Goal: Task Accomplishment & Management: Manage account settings

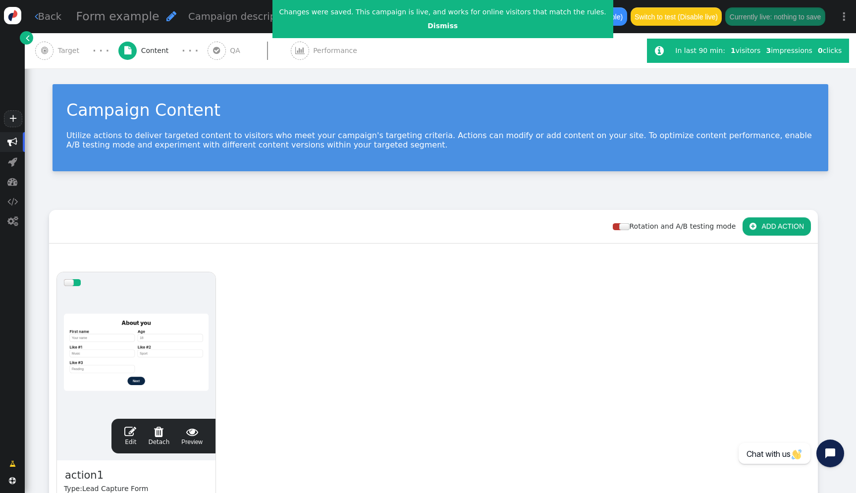
click at [180, 319] on div at bounding box center [136, 352] width 145 height 119
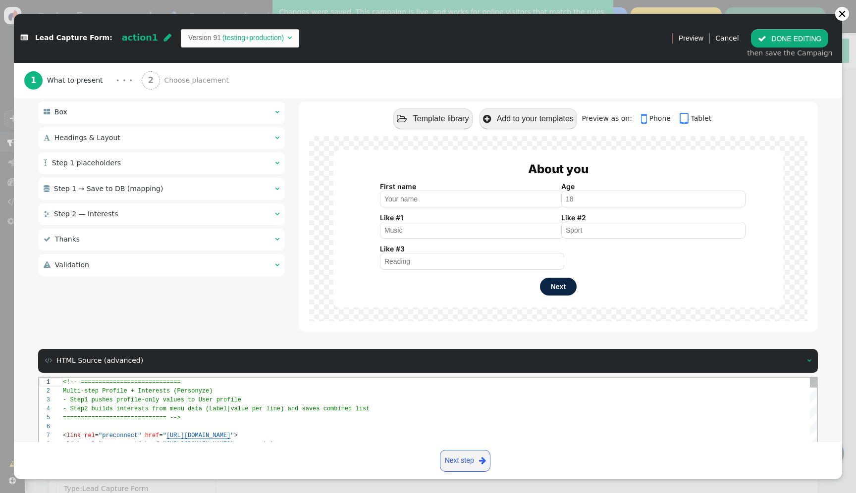
scroll to position [248, 0]
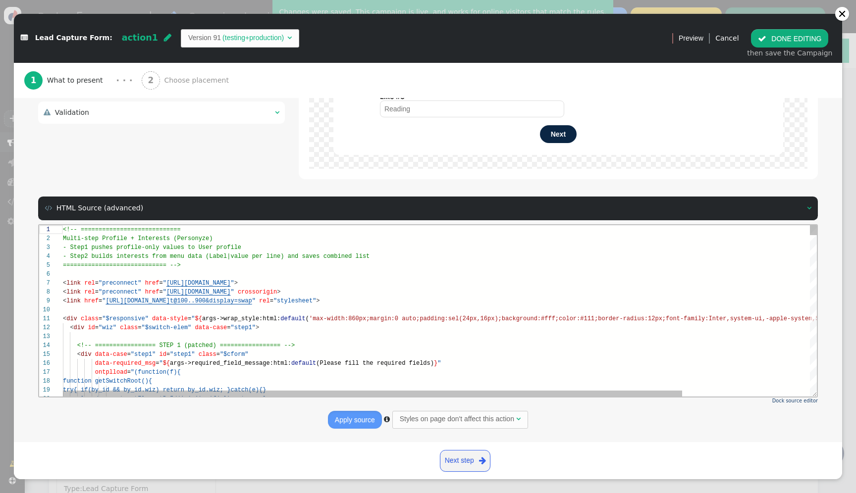
click at [215, 305] on div at bounding box center [517, 309] width 909 height 9
type textarea "<!-- ============================ Multi-step Profile + Interests (Personyze) - …"
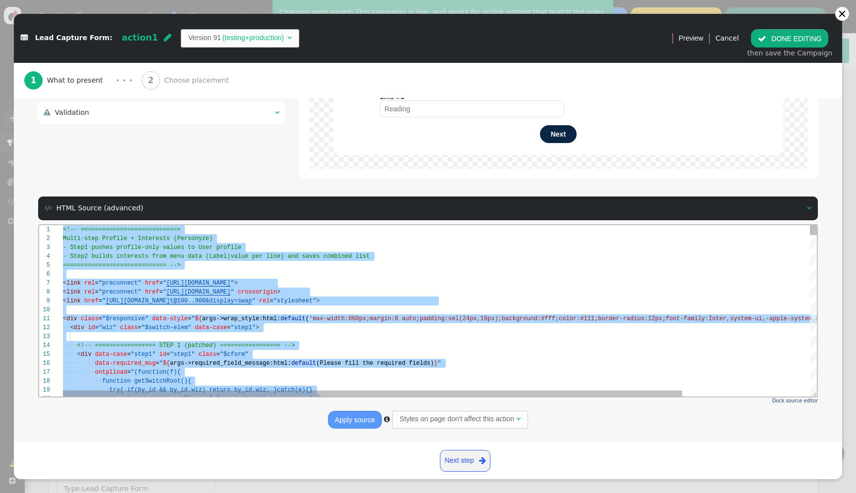
paste textarea "Editor content;Press Alt+F1 for Accessibility Options."
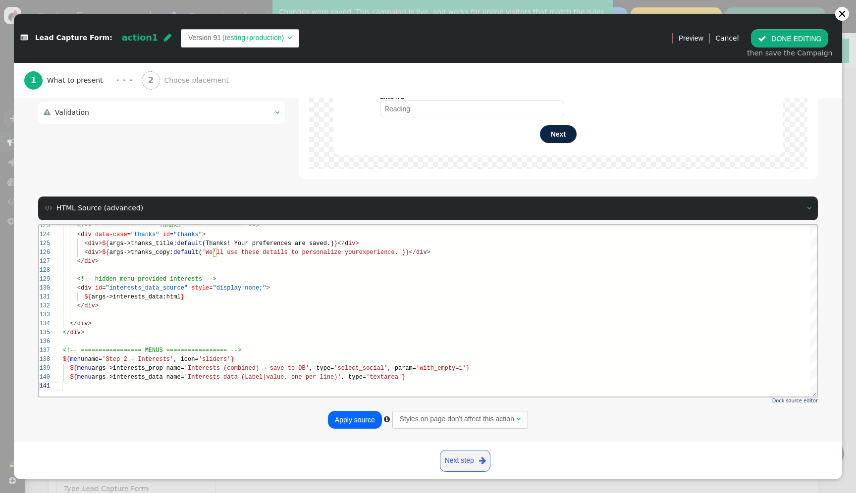
click at [365, 422] on button "Apply source" at bounding box center [355, 420] width 54 height 18
type textarea "${menu args->interests_data name='Interests data (Label|value, one per line)', …"
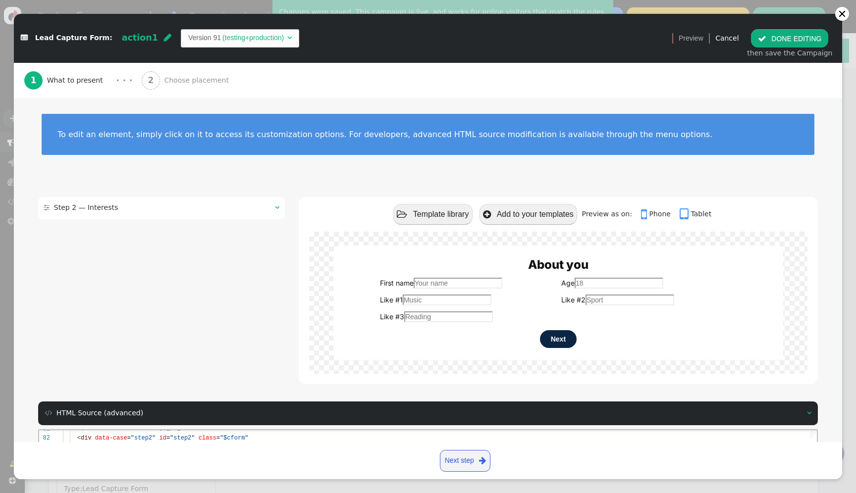
click at [796, 41] on button " DONE EDITING" at bounding box center [789, 38] width 77 height 18
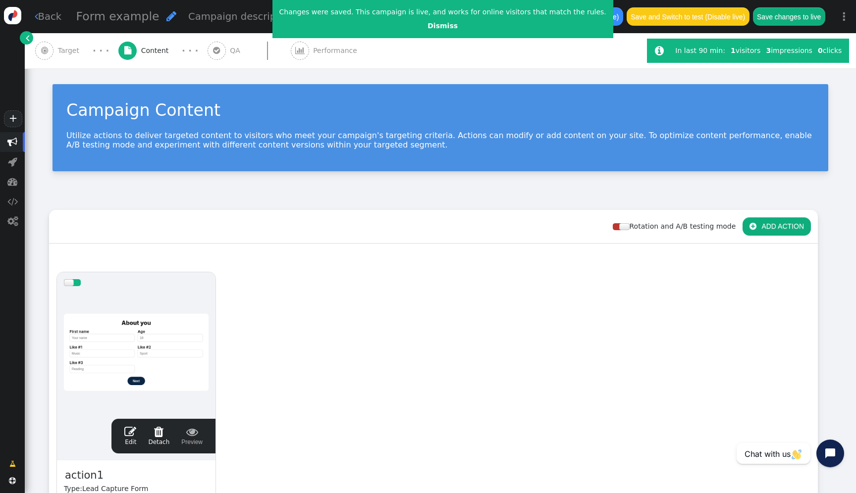
scroll to position [89, 0]
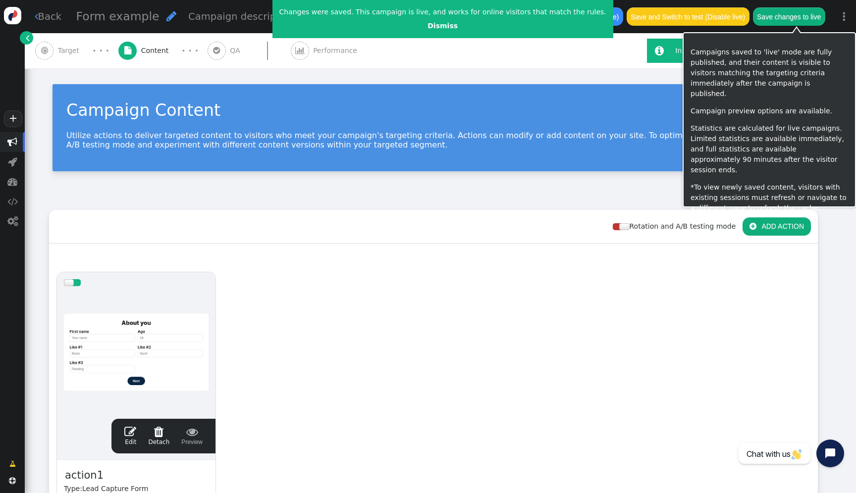
click at [796, 11] on button "Save changes to live" at bounding box center [789, 16] width 72 height 18
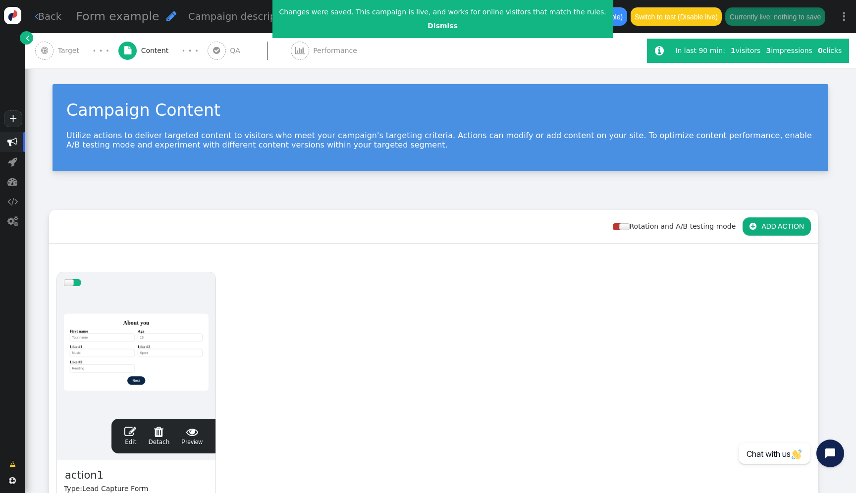
click at [129, 300] on div at bounding box center [136, 352] width 145 height 119
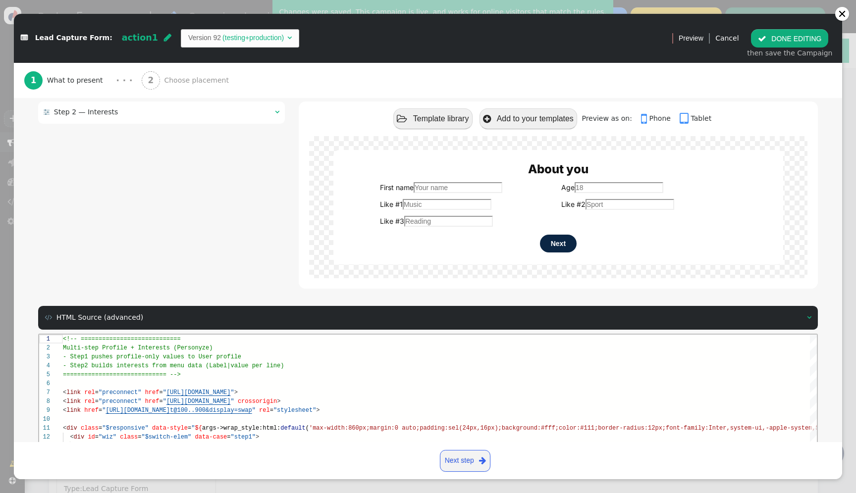
scroll to position [0, 0]
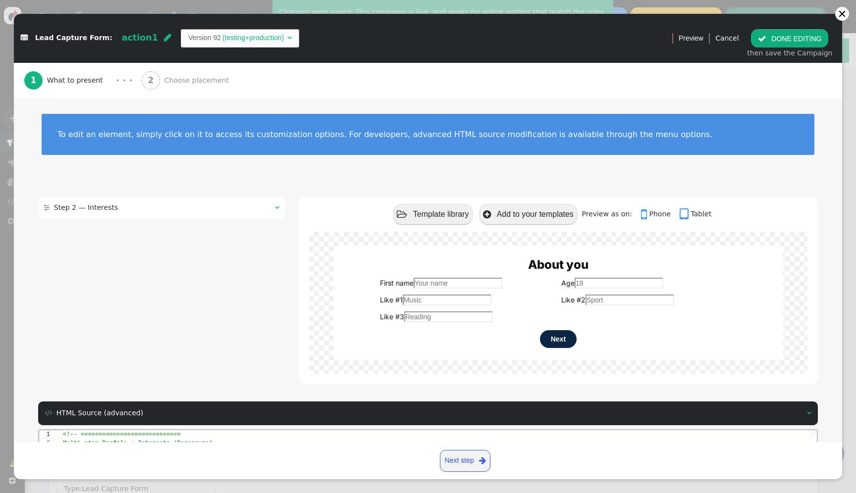
click at [158, 201] on div " Step 2 — Interests  " at bounding box center [161, 208] width 247 height 22
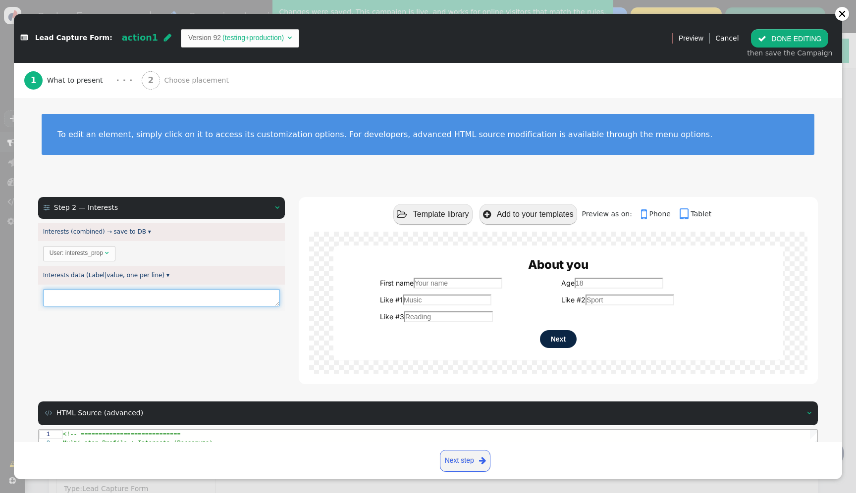
click at [181, 296] on textarea at bounding box center [161, 297] width 237 height 17
click at [183, 295] on textarea at bounding box center [161, 297] width 237 height 17
paste textarea "Astronomy|astronomy"
click at [65, 307] on textarea "Astronomy|astronomy Astronomy|astronomy" at bounding box center [161, 302] width 237 height 26
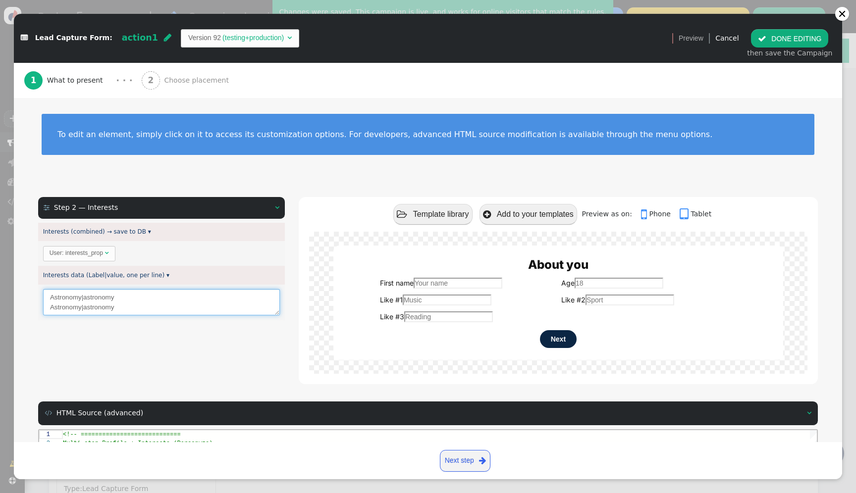
click at [65, 307] on textarea "Astronomy|astronomy Astronomy|astronomy" at bounding box center [161, 302] width 237 height 26
click at [87, 307] on textarea "Astronomy|astronomy weew|astronomy" at bounding box center [161, 302] width 237 height 26
type textarea "Astronomy|astronomy weew|weew"
click at [792, 41] on button " DONE EDITING" at bounding box center [789, 38] width 77 height 18
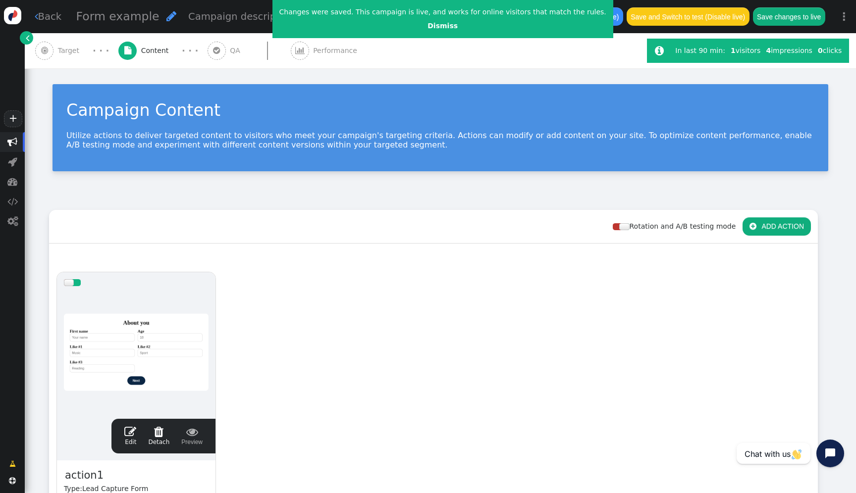
scroll to position [89, 0]
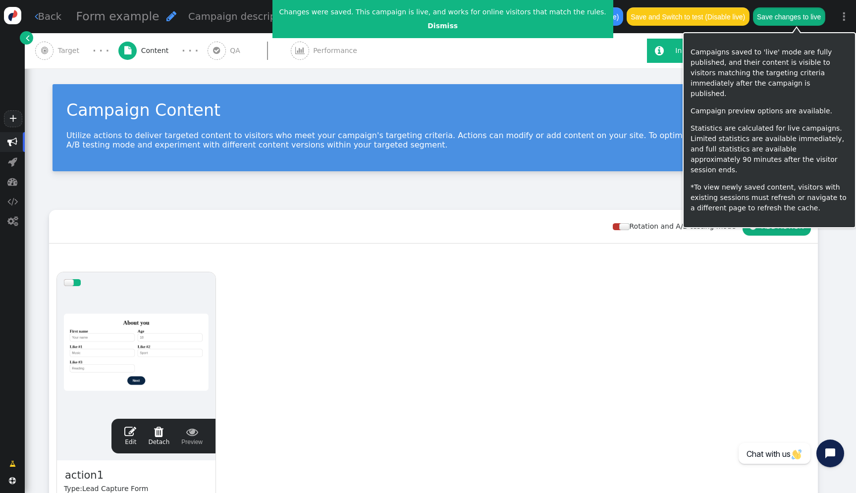
click at [805, 17] on button "Save changes to live" at bounding box center [789, 16] width 72 height 18
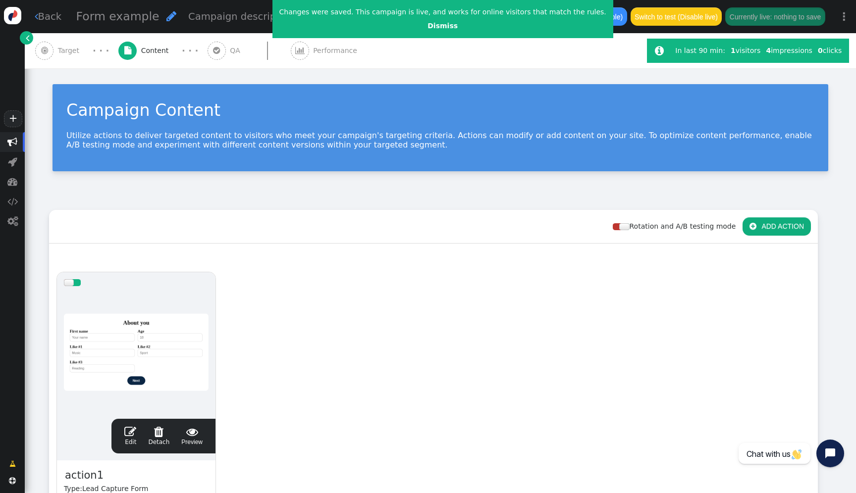
click at [208, 340] on div at bounding box center [136, 352] width 145 height 119
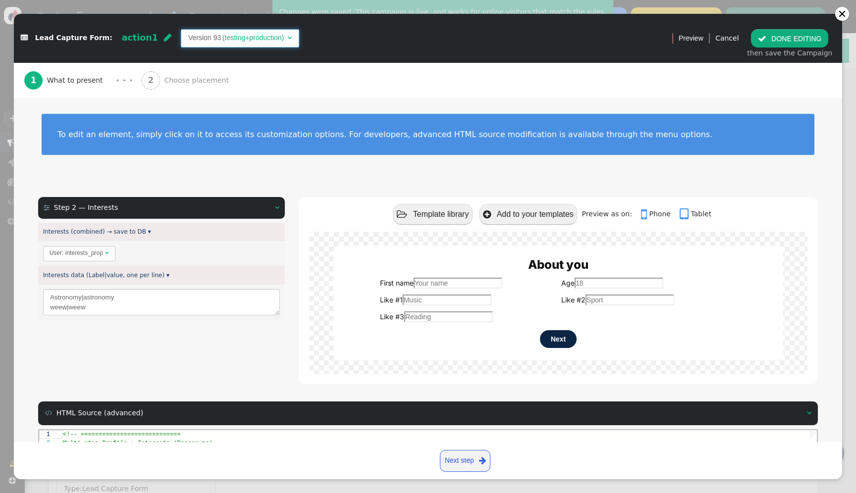
click at [243, 29] on span "Version 93 (testing+production) " at bounding box center [240, 38] width 119 height 18
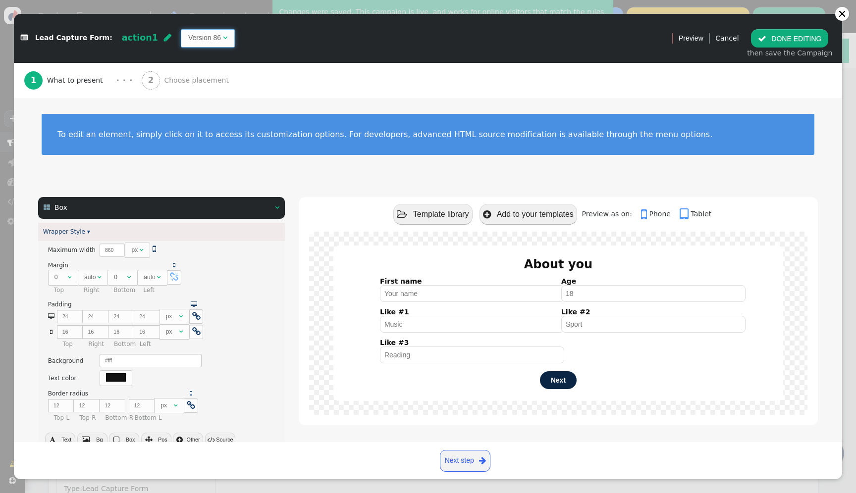
type textarea "<div class="$responsive" data-style="${args->wrap_style:html:default('max-width…"
click at [263, 210] on div " Box  " at bounding box center [161, 208] width 247 height 22
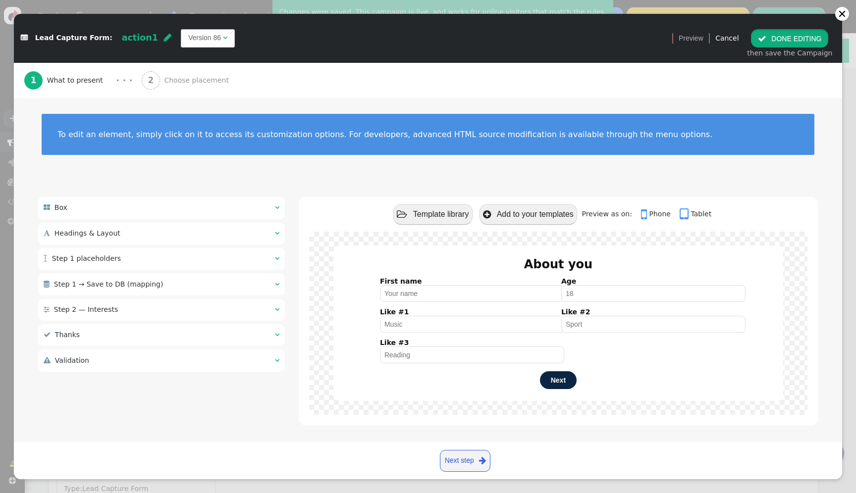
click at [806, 35] on button " DONE EDITING" at bounding box center [789, 38] width 77 height 18
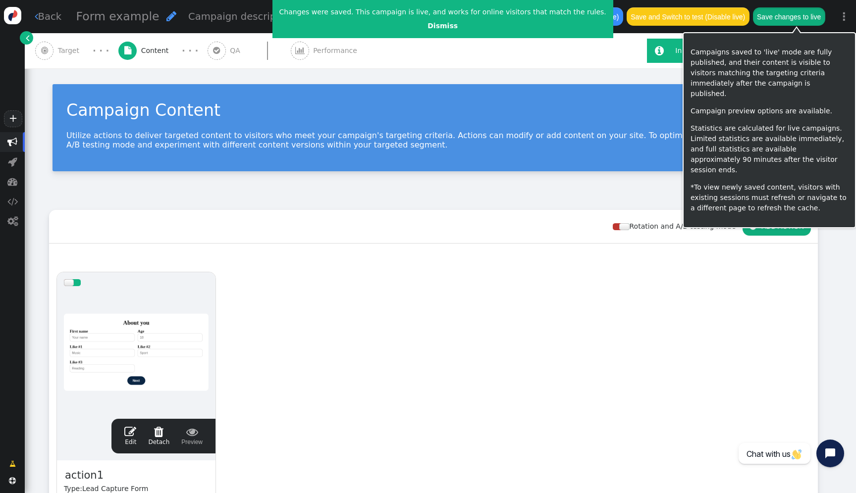
click at [799, 18] on button "Save changes to live" at bounding box center [789, 16] width 72 height 18
